Goal: Task Accomplishment & Management: Manage account settings

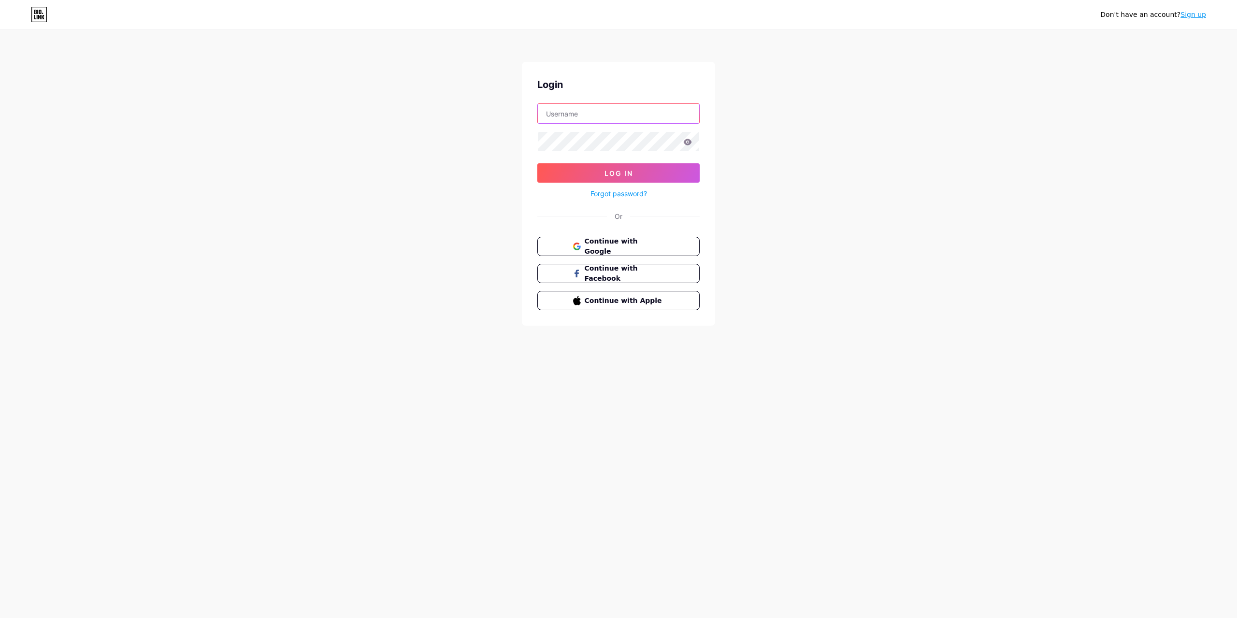
type input "ayana"
click at [687, 143] on icon at bounding box center [687, 142] width 9 height 7
click at [686, 142] on icon at bounding box center [687, 142] width 8 height 6
click at [647, 170] on button "Log In" at bounding box center [618, 172] width 162 height 19
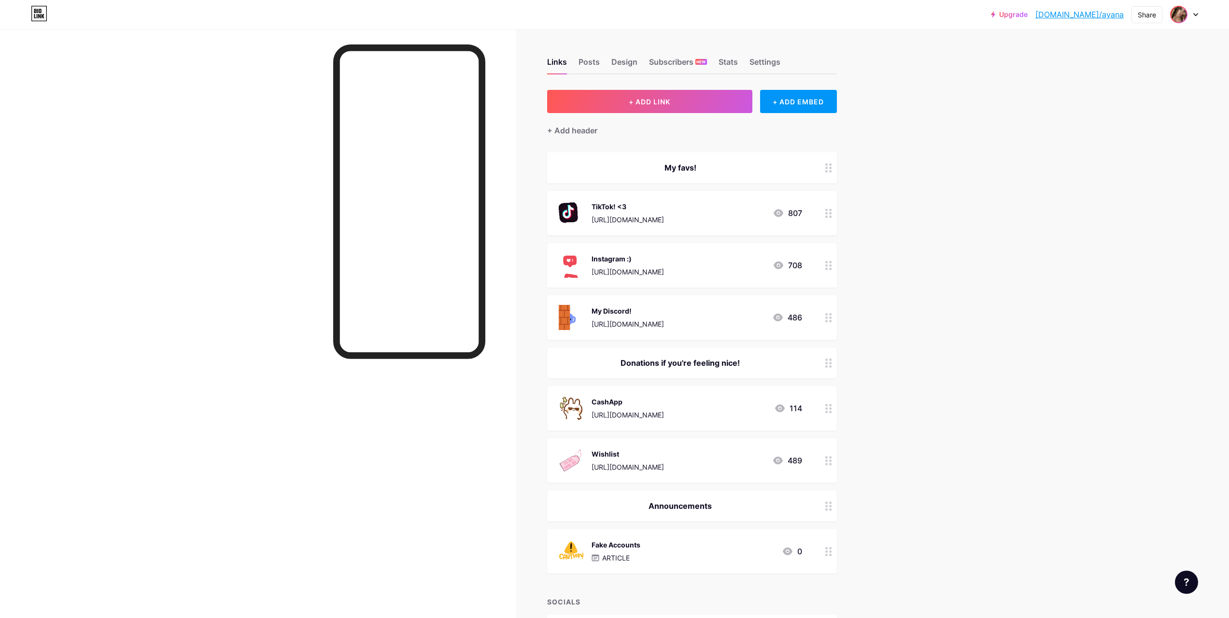
click at [1180, 14] on img at bounding box center [1178, 14] width 15 height 15
click at [1094, 107] on link "Account settings" at bounding box center [1138, 110] width 120 height 26
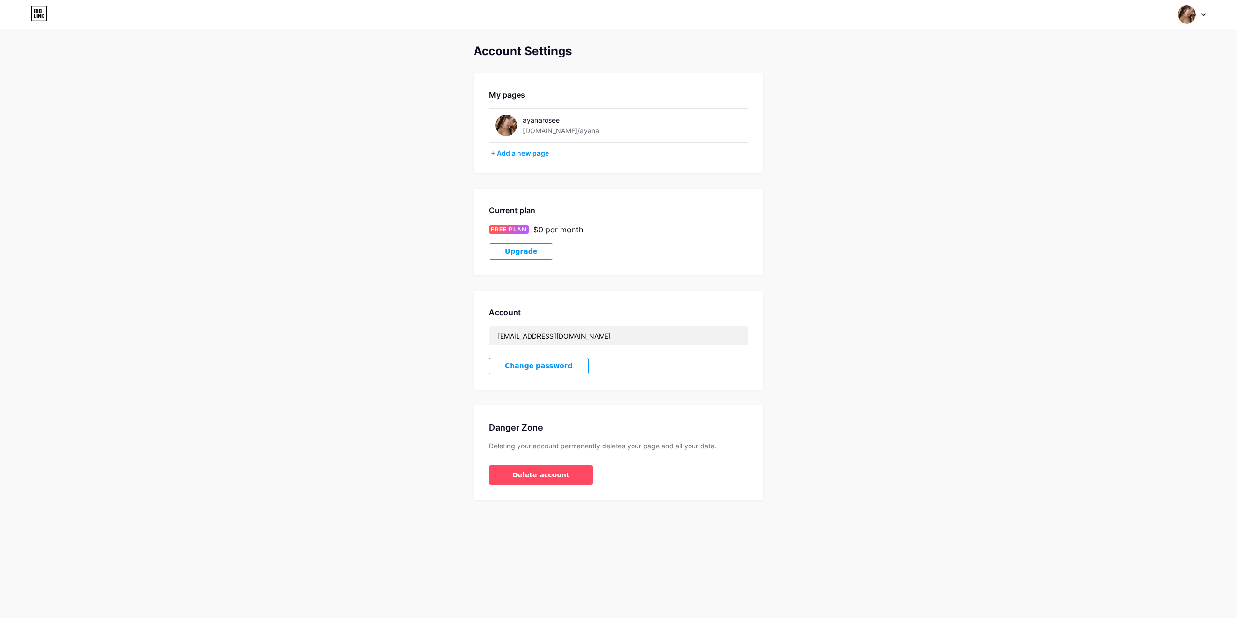
click at [543, 366] on span "Change password" at bounding box center [539, 366] width 68 height 8
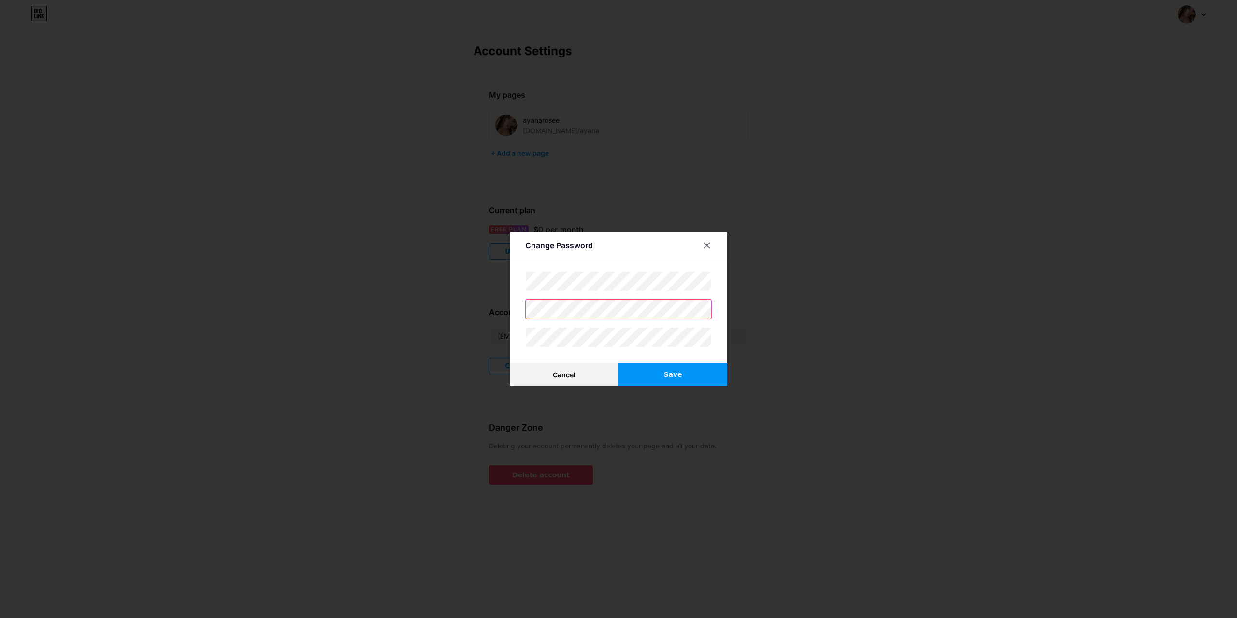
click at [498, 310] on div "Change Password Cancel Save" at bounding box center [618, 309] width 1237 height 618
click at [668, 372] on span "Save" at bounding box center [672, 375] width 18 height 10
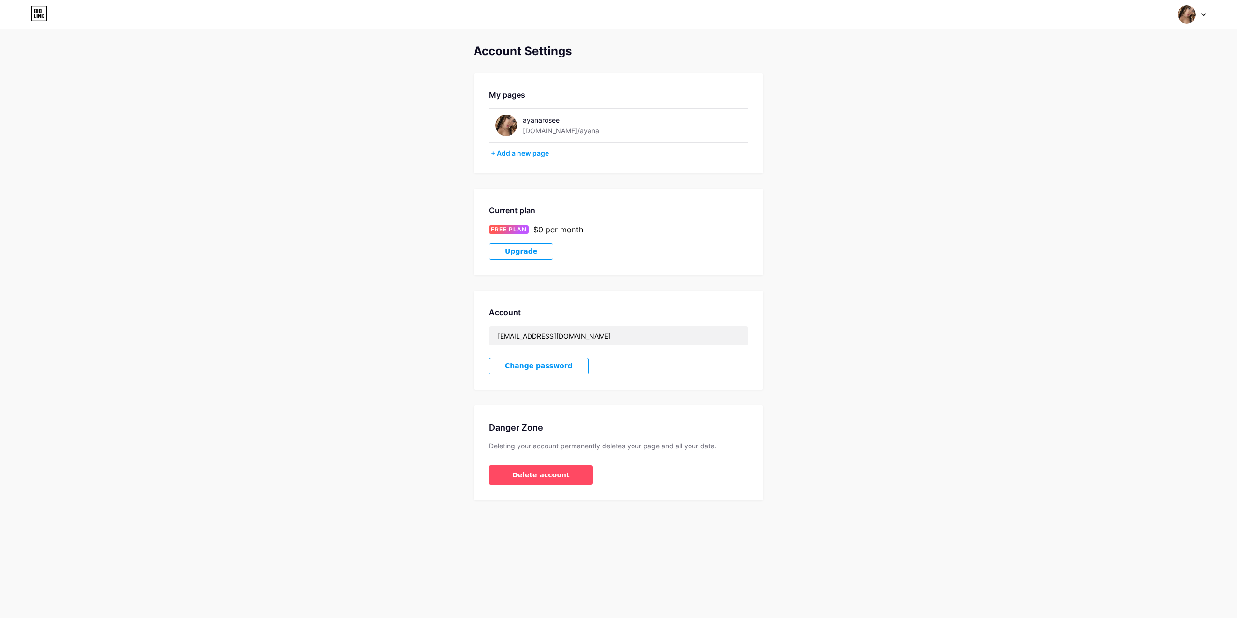
click at [34, 15] on icon at bounding box center [39, 13] width 16 height 15
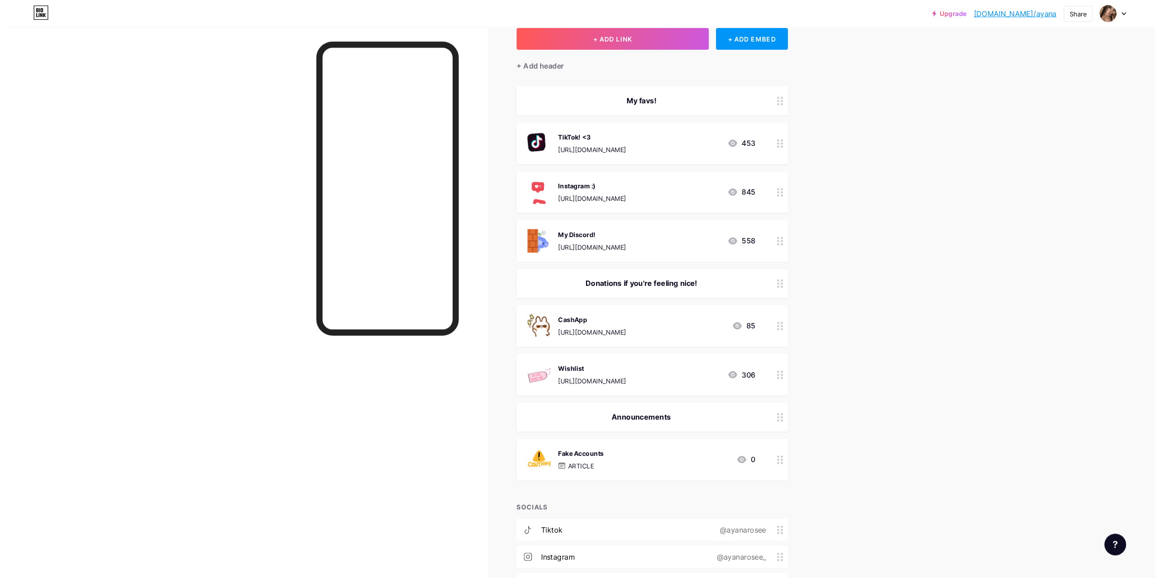
scroll to position [145, 0]
